Goal: Task Accomplishment & Management: Manage account settings

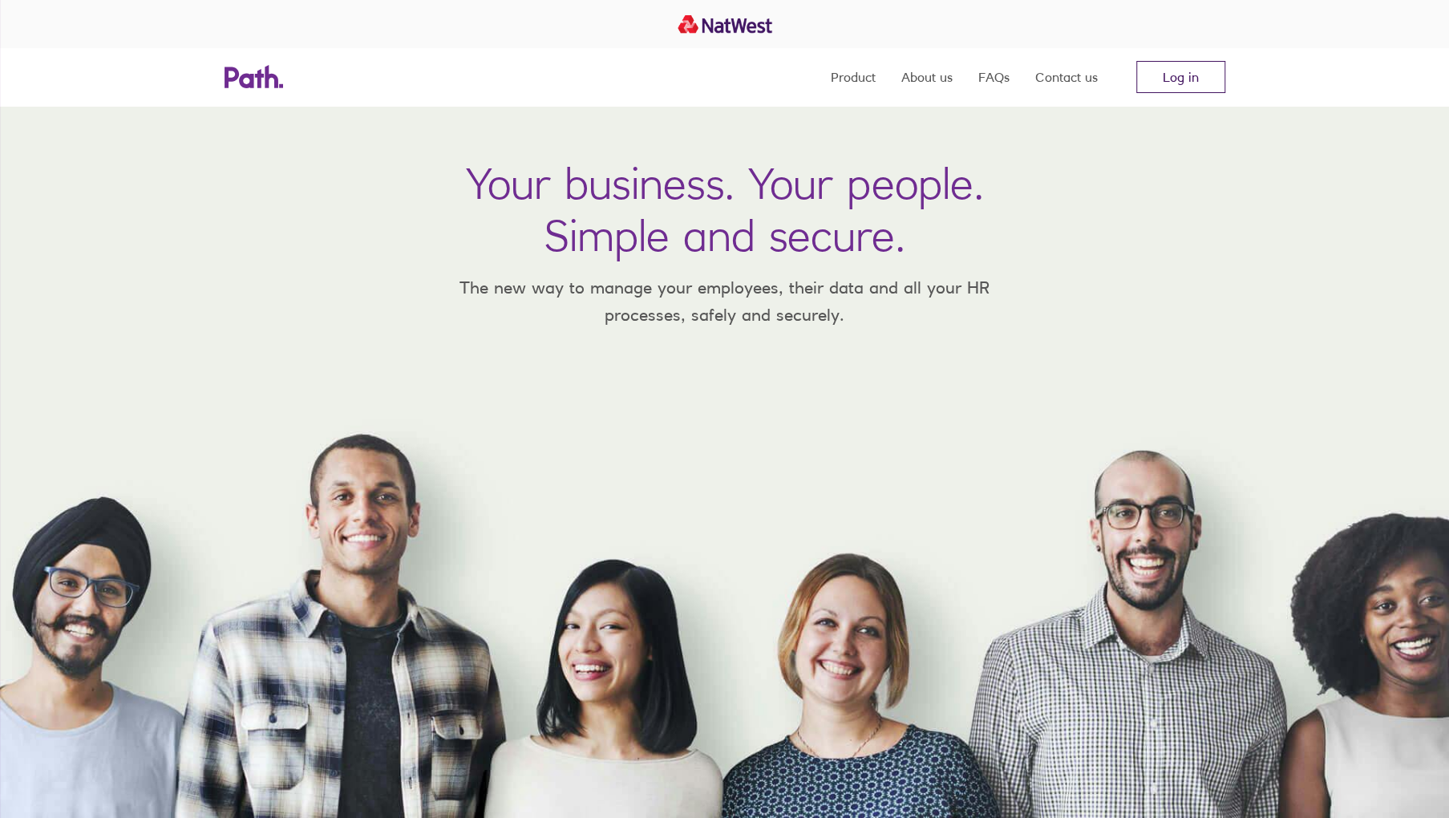
click at [1179, 71] on link "Log in" at bounding box center [1180, 77] width 89 height 32
click at [1182, 72] on link "Log in" at bounding box center [1180, 77] width 89 height 32
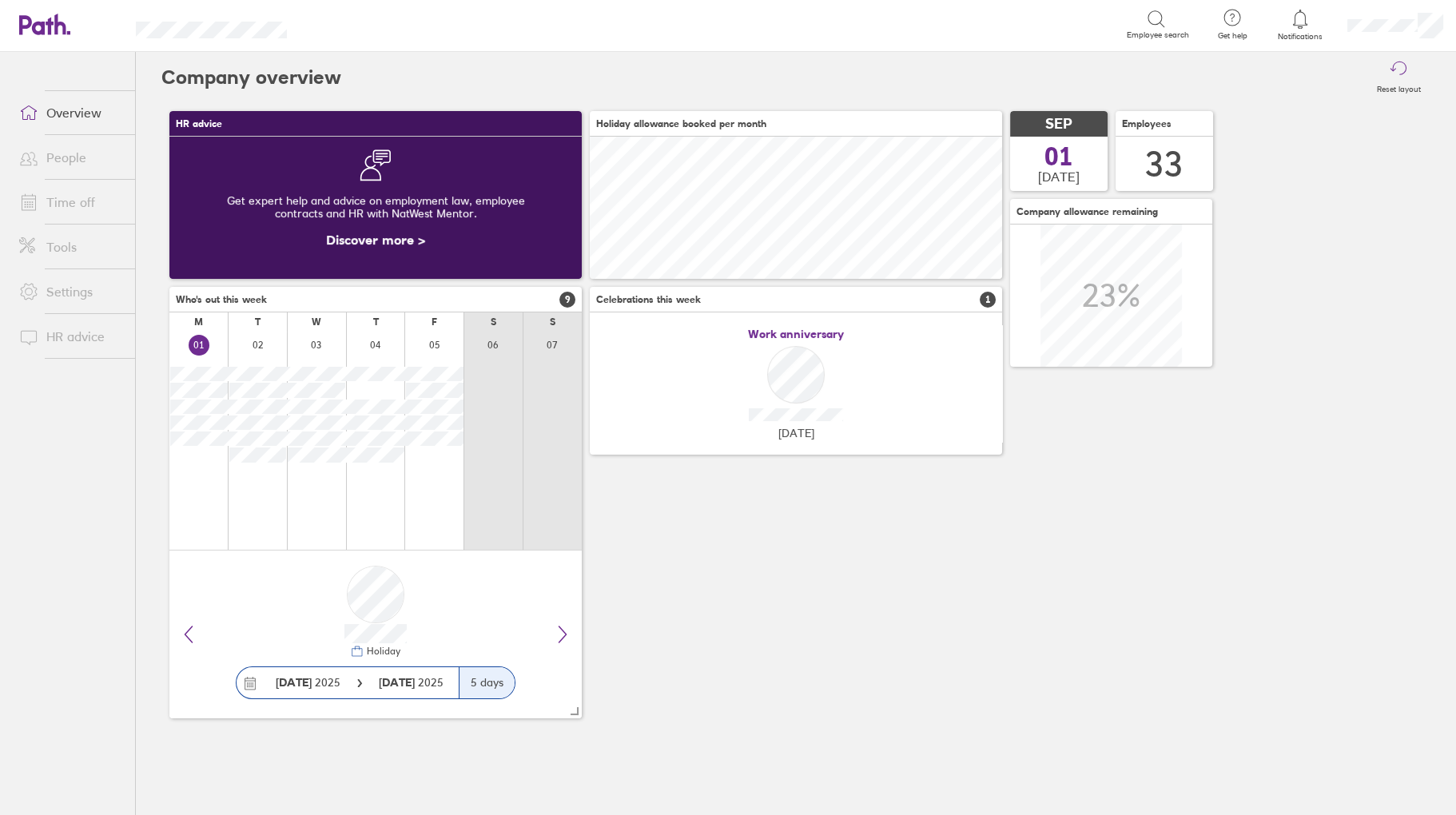
scroll to position [142, 413]
click at [75, 150] on link "People" at bounding box center [70, 157] width 129 height 32
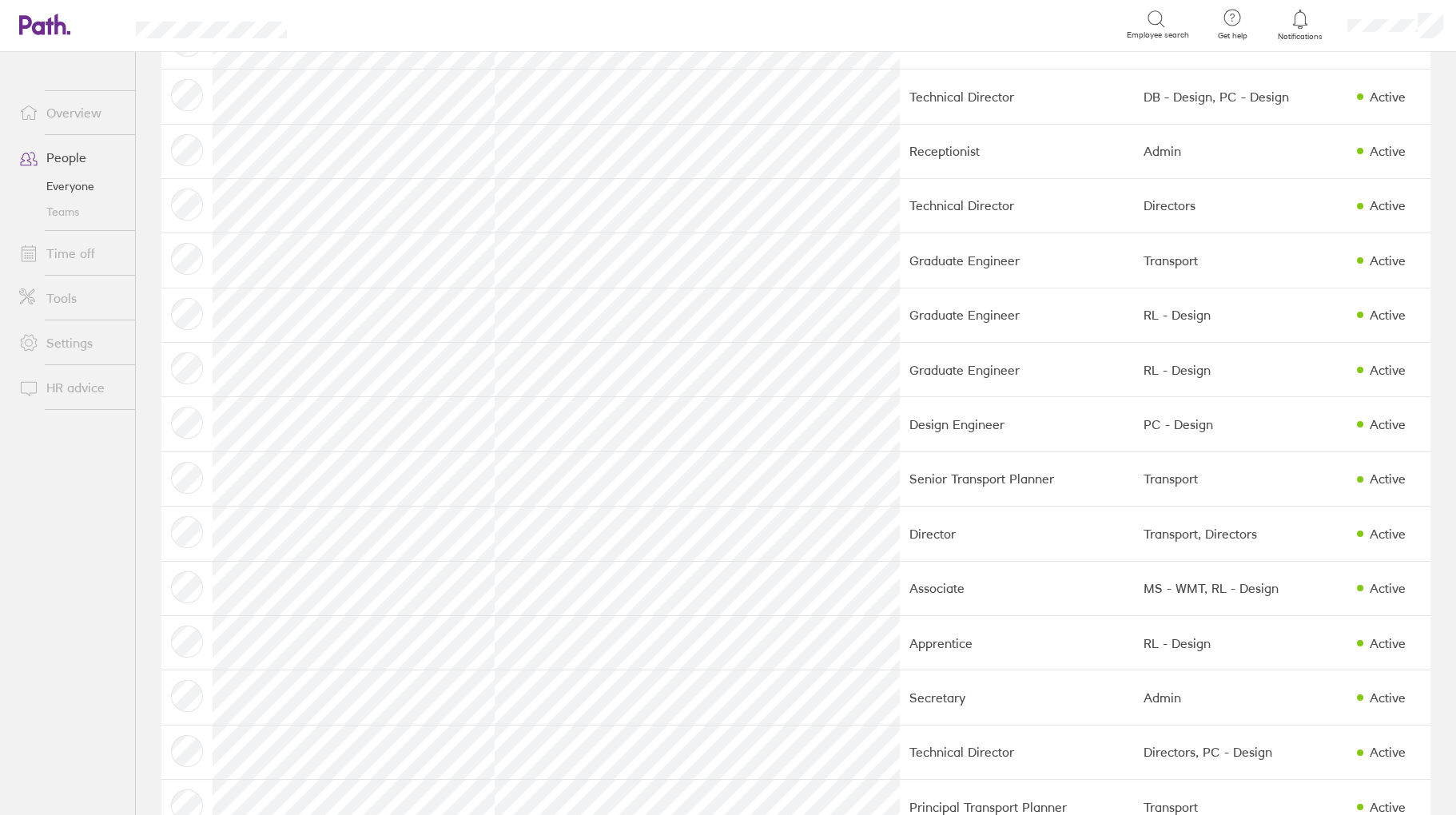
scroll to position [879, 0]
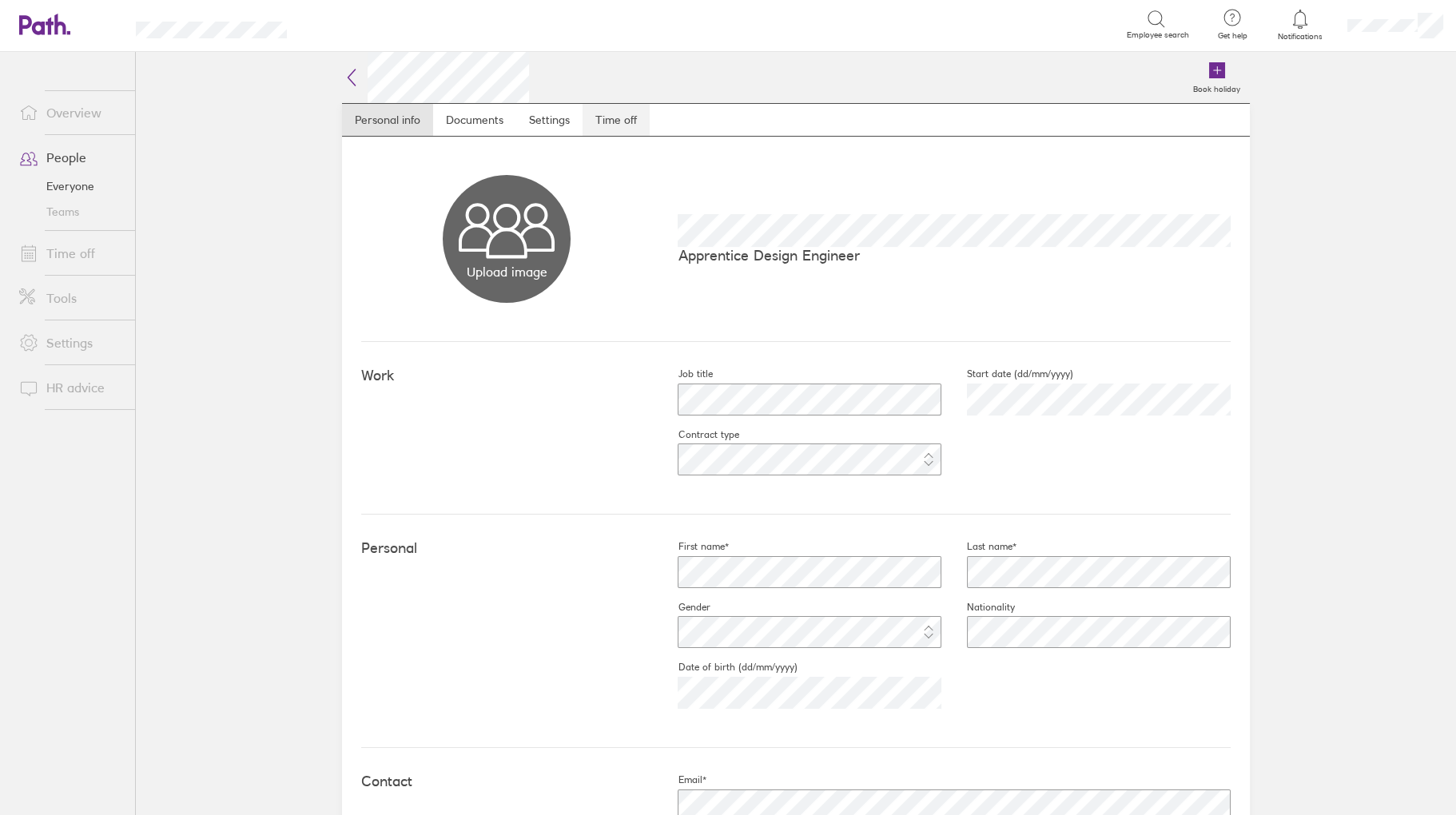
click at [614, 123] on link "Time off" at bounding box center [615, 120] width 67 height 32
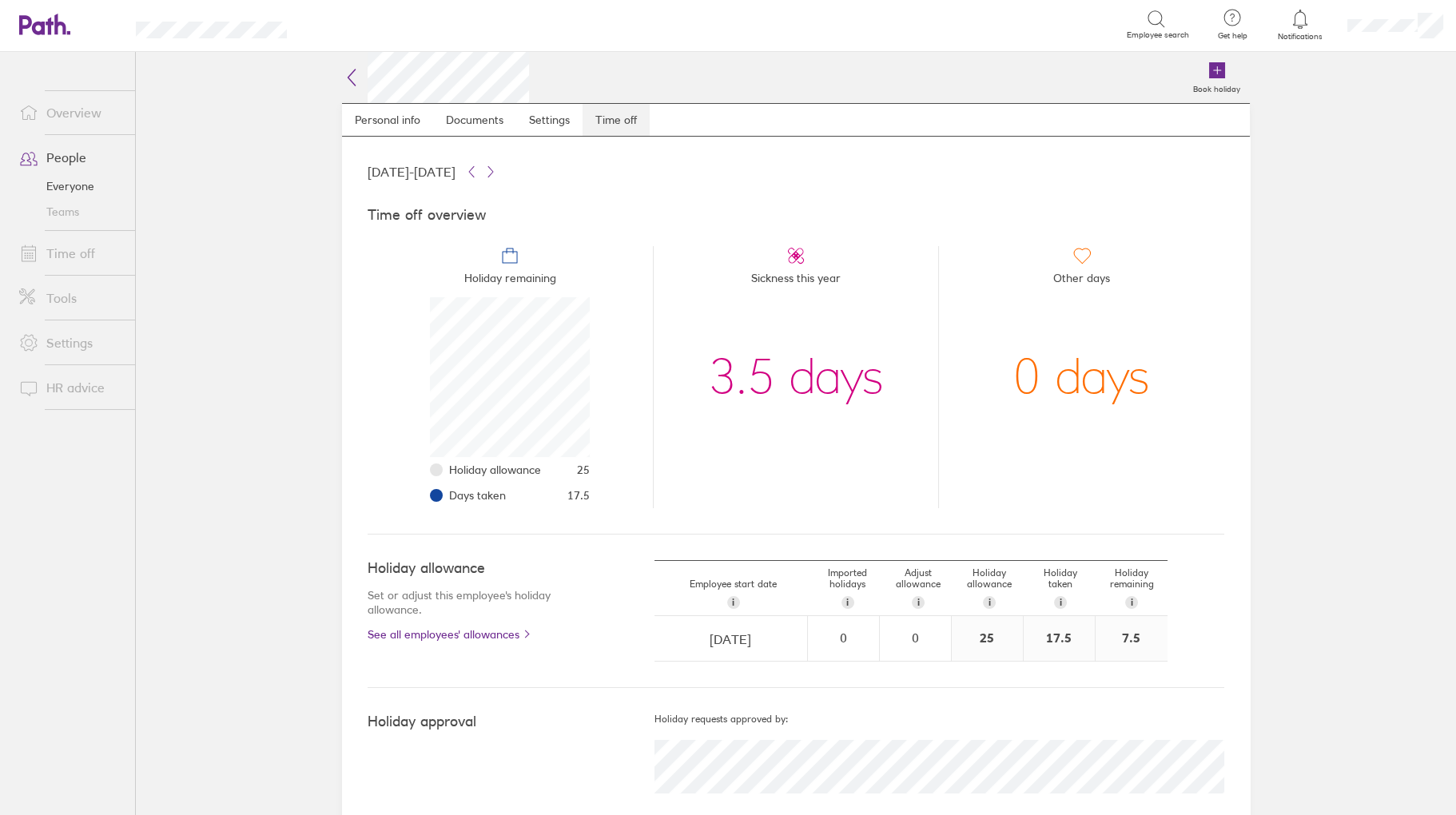
scroll to position [159, 159]
click at [67, 249] on link "Time off" at bounding box center [70, 253] width 129 height 32
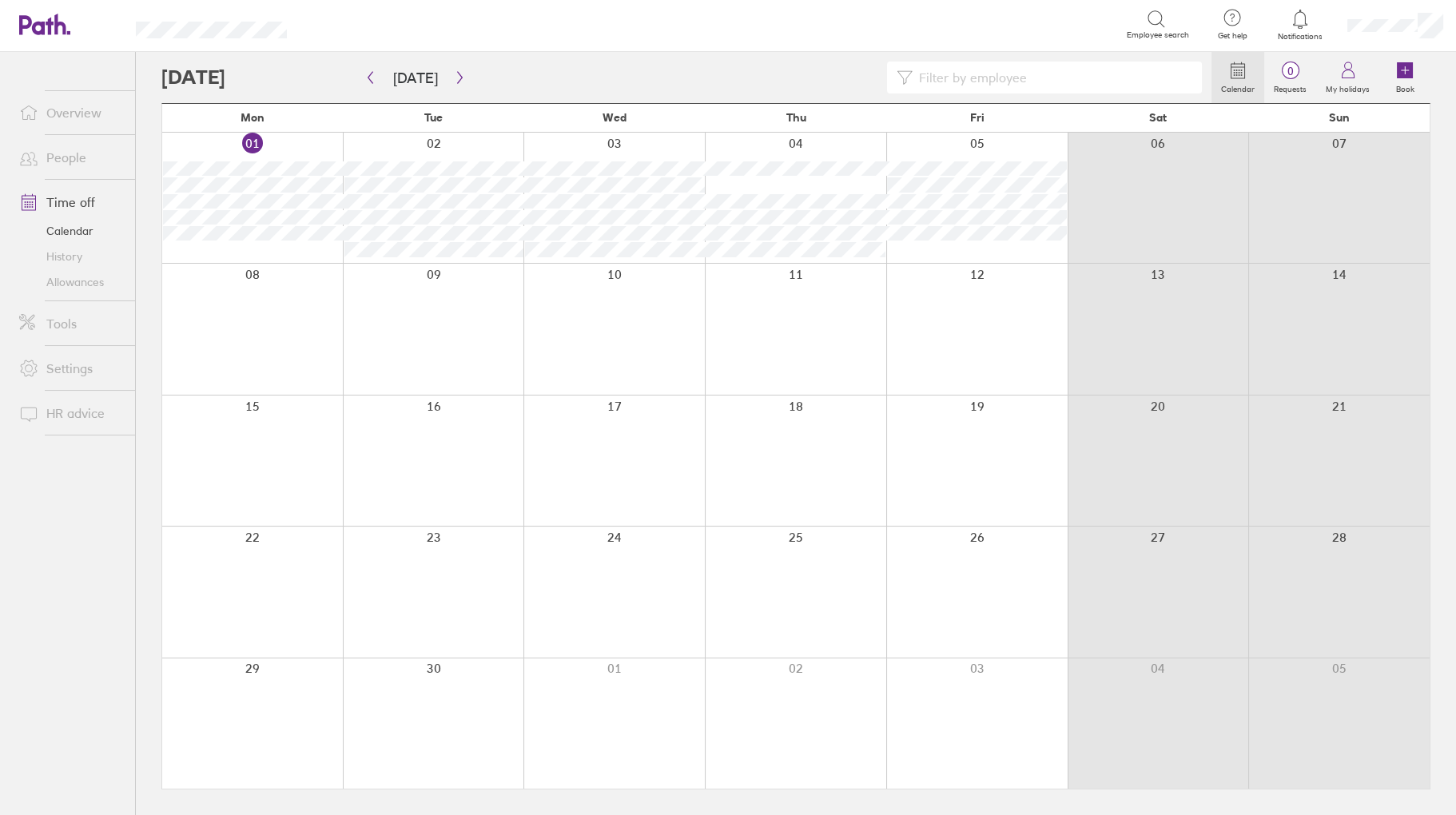
click at [946, 73] on input at bounding box center [1051, 78] width 280 height 30
type input "sera"
click at [453, 77] on icon "button" at bounding box center [459, 77] width 12 height 13
click at [457, 72] on icon "button" at bounding box center [459, 78] width 5 height 12
click at [460, 77] on icon "button" at bounding box center [459, 77] width 12 height 13
